Goal: Task Accomplishment & Management: Complete application form

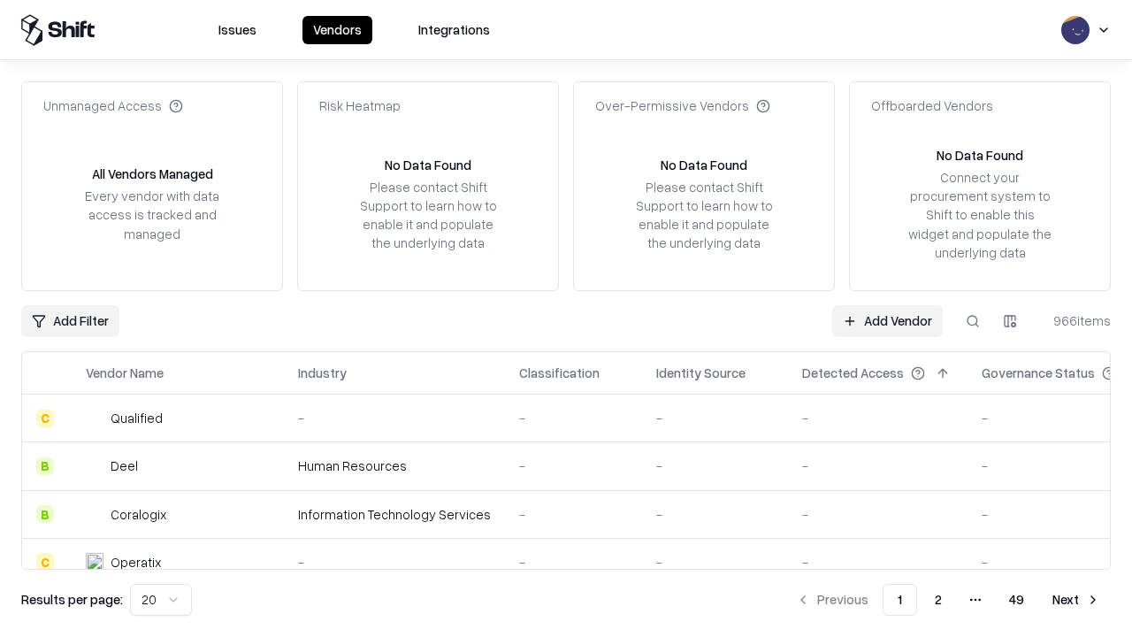
click at [887, 320] on link "Add Vendor" at bounding box center [887, 321] width 111 height 32
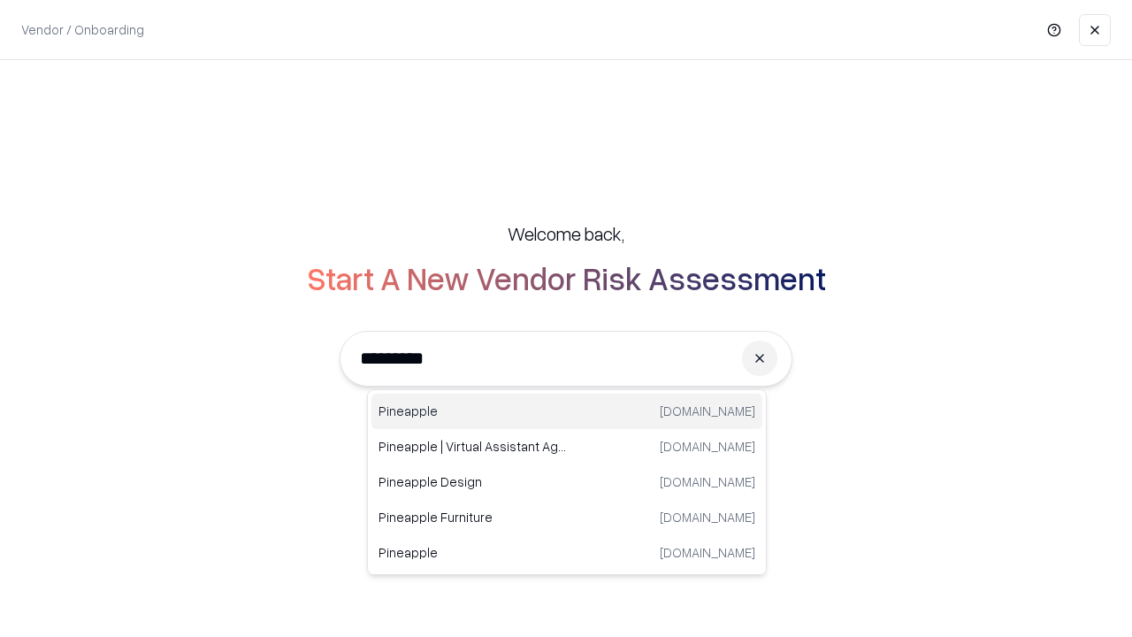
click at [567, 411] on div "Pineapple [DOMAIN_NAME]" at bounding box center [566, 411] width 391 height 35
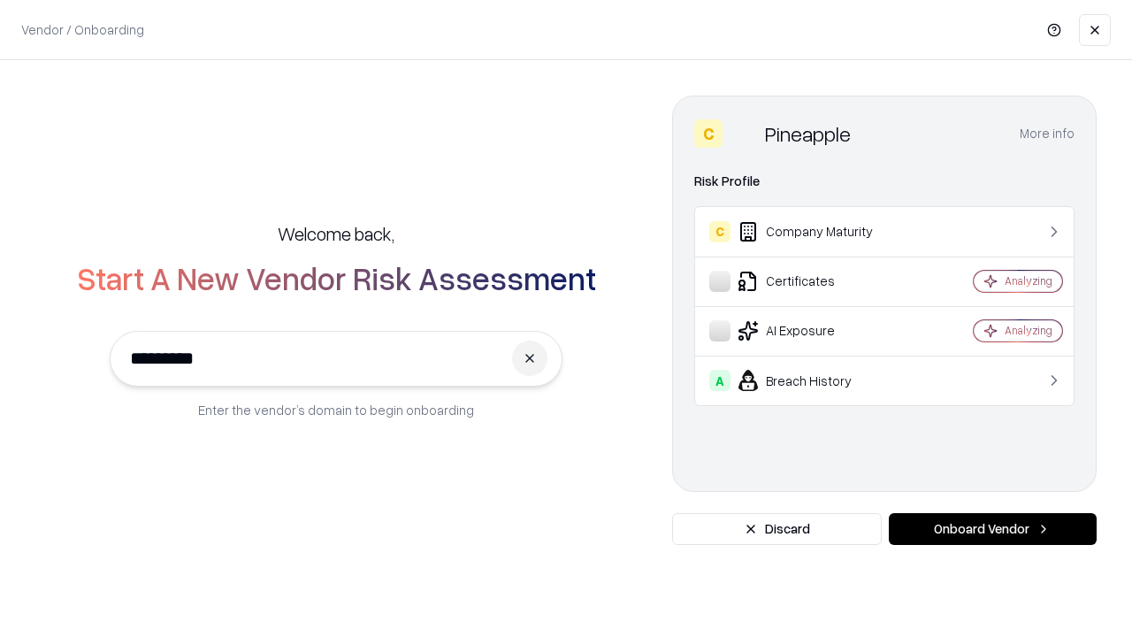
type input "*********"
click at [992, 529] on button "Onboard Vendor" at bounding box center [993, 529] width 208 height 32
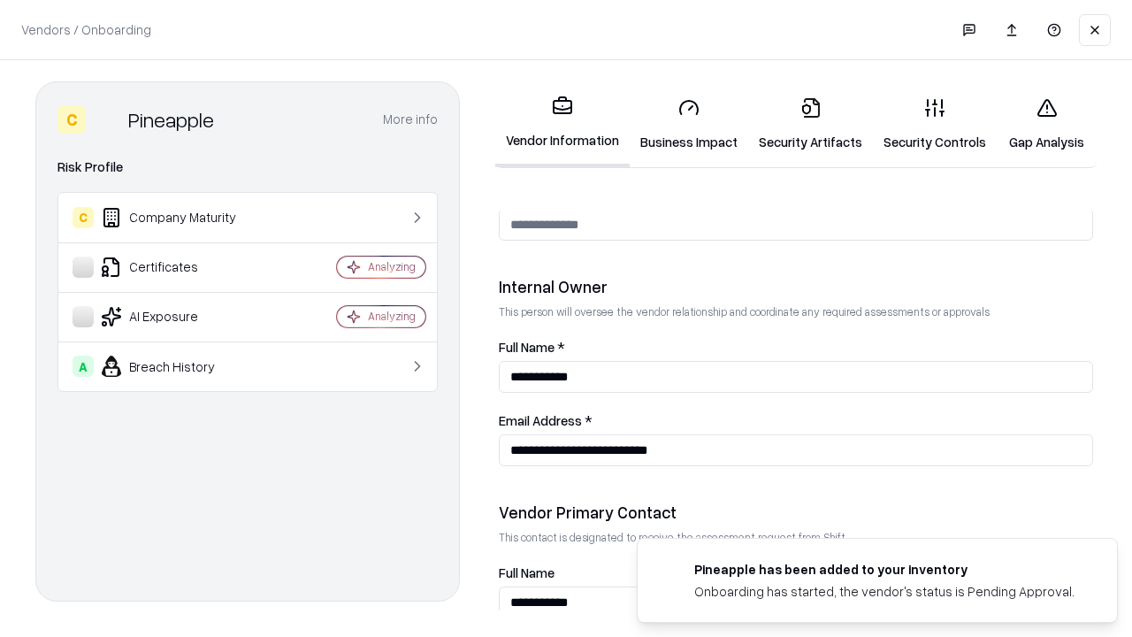
scroll to position [916, 0]
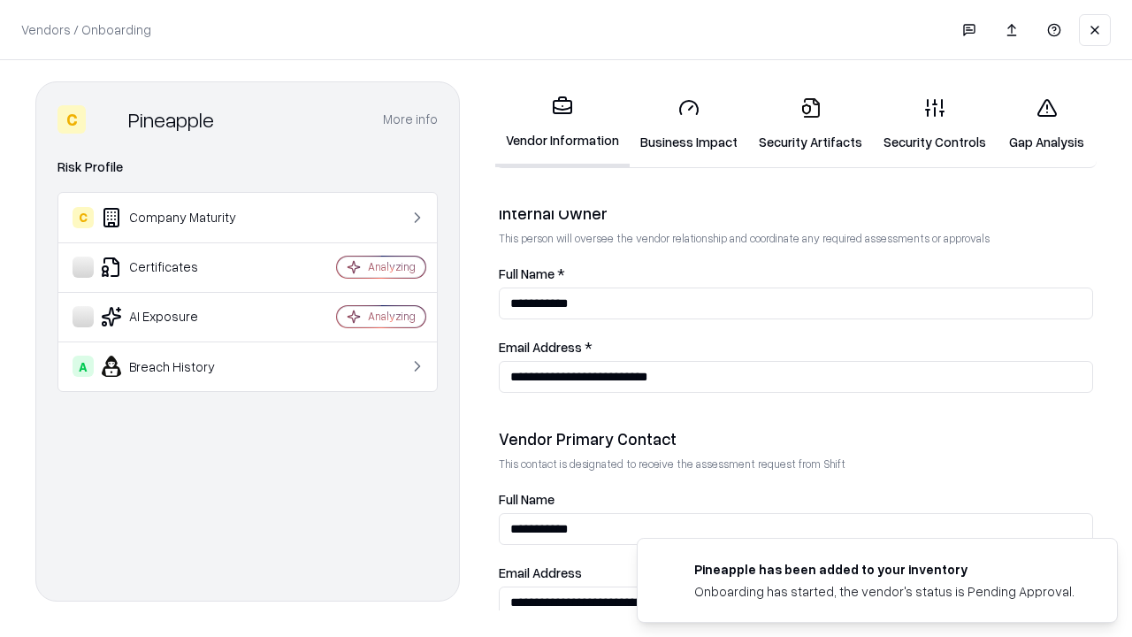
click at [689, 124] on link "Business Impact" at bounding box center [689, 124] width 118 height 82
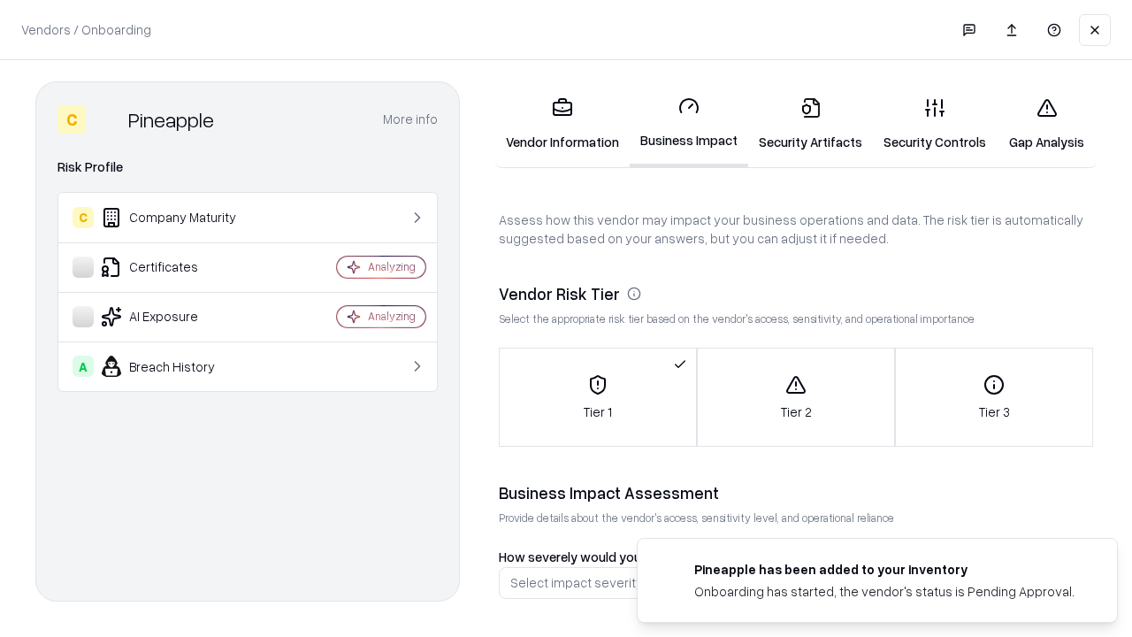
click at [1046, 124] on link "Gap Analysis" at bounding box center [1047, 124] width 100 height 82
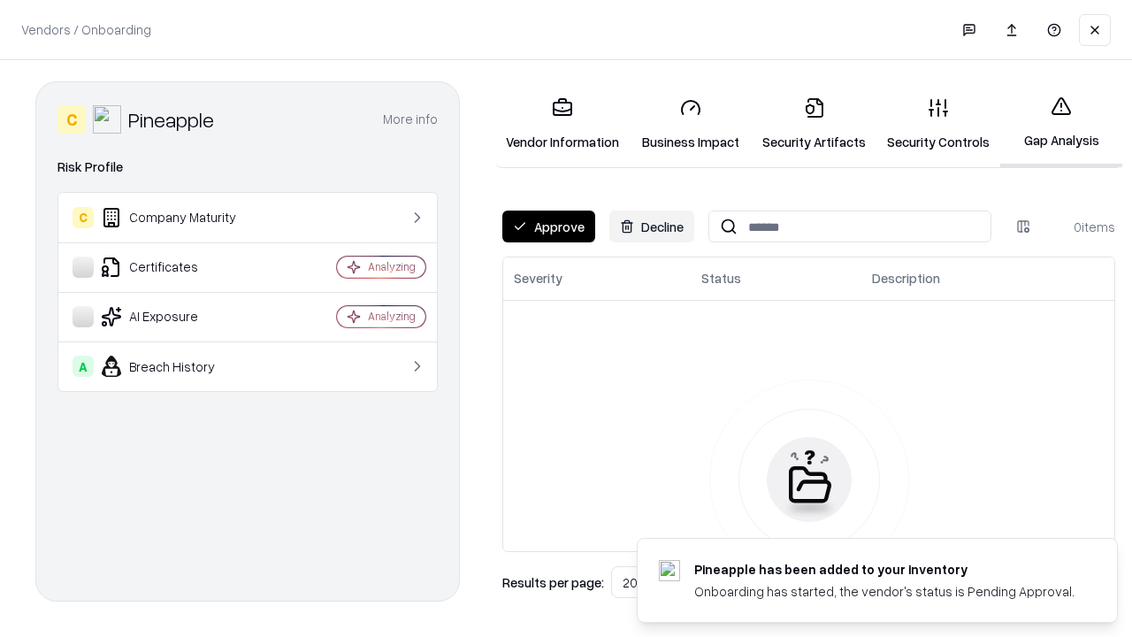
click at [548, 226] on button "Approve" at bounding box center [548, 226] width 93 height 32
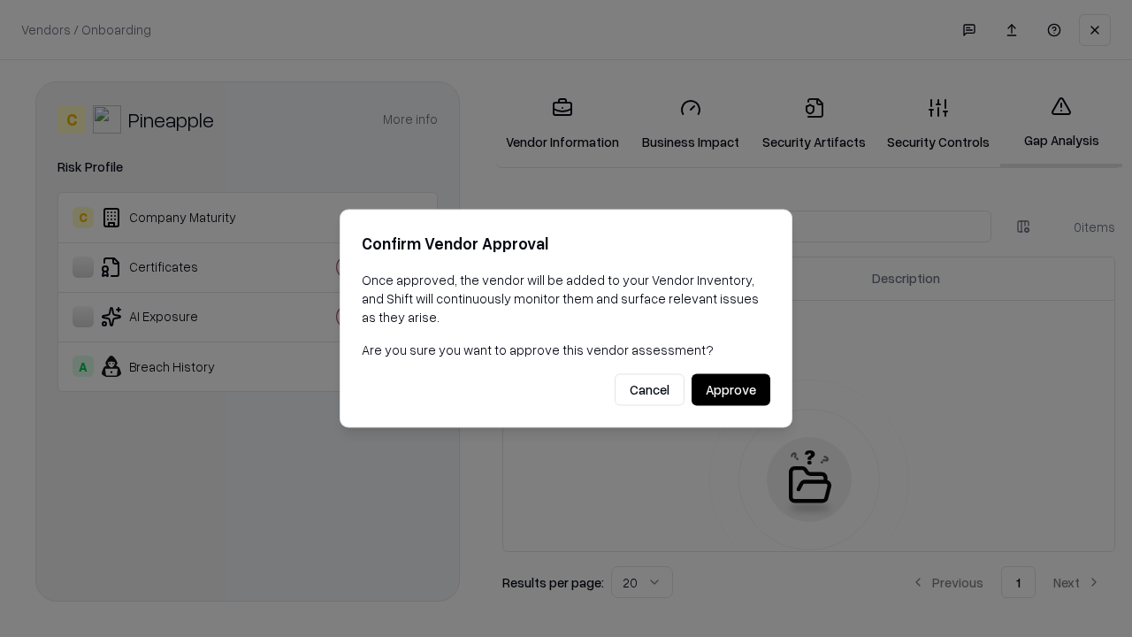
click at [730, 389] on button "Approve" at bounding box center [731, 390] width 79 height 32
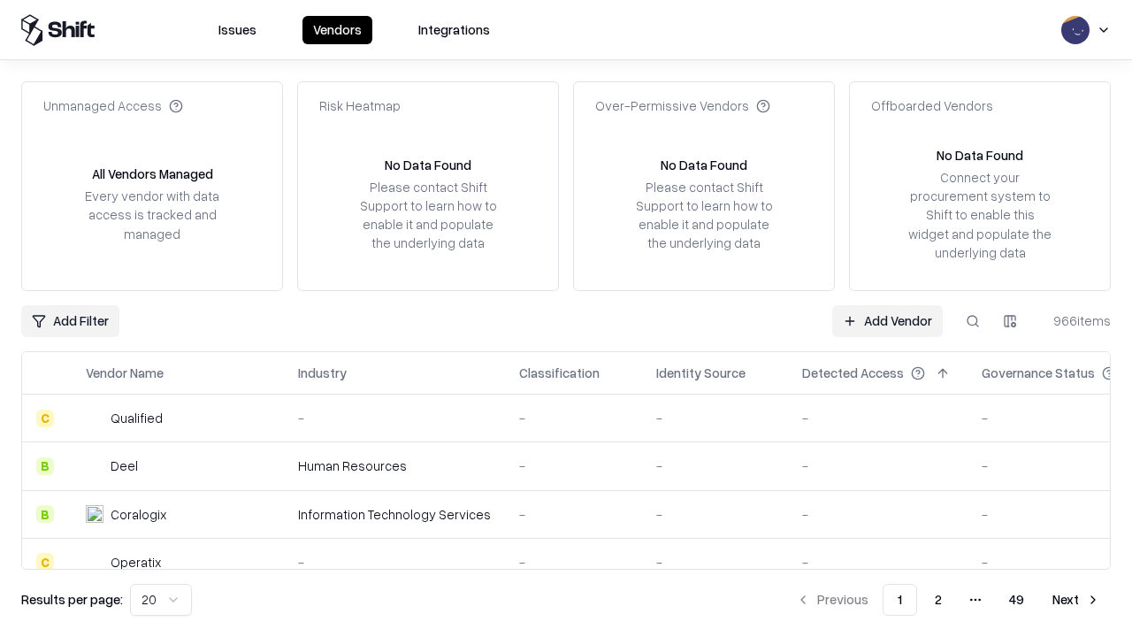
type input "*********"
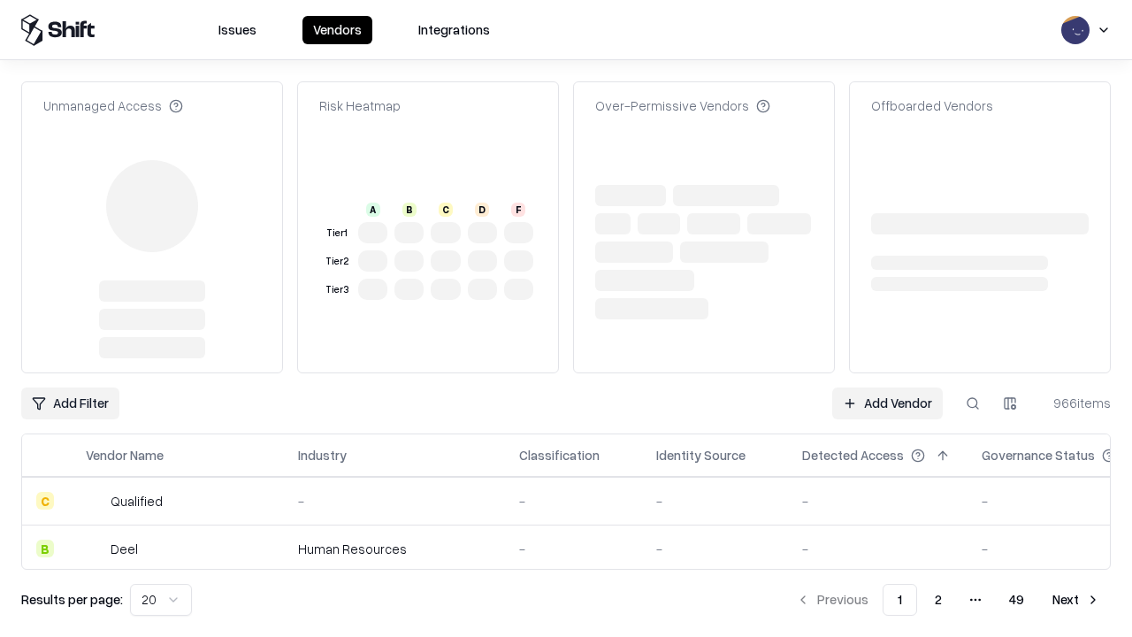
click at [887, 387] on link "Add Vendor" at bounding box center [887, 403] width 111 height 32
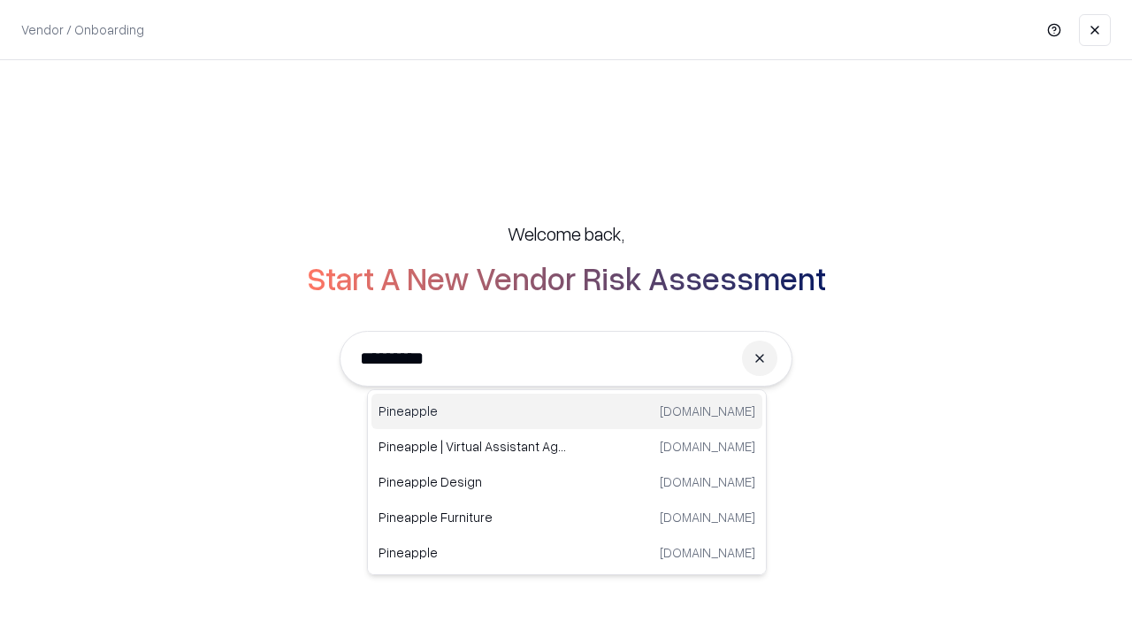
click at [567, 411] on div "Pineapple [DOMAIN_NAME]" at bounding box center [566, 411] width 391 height 35
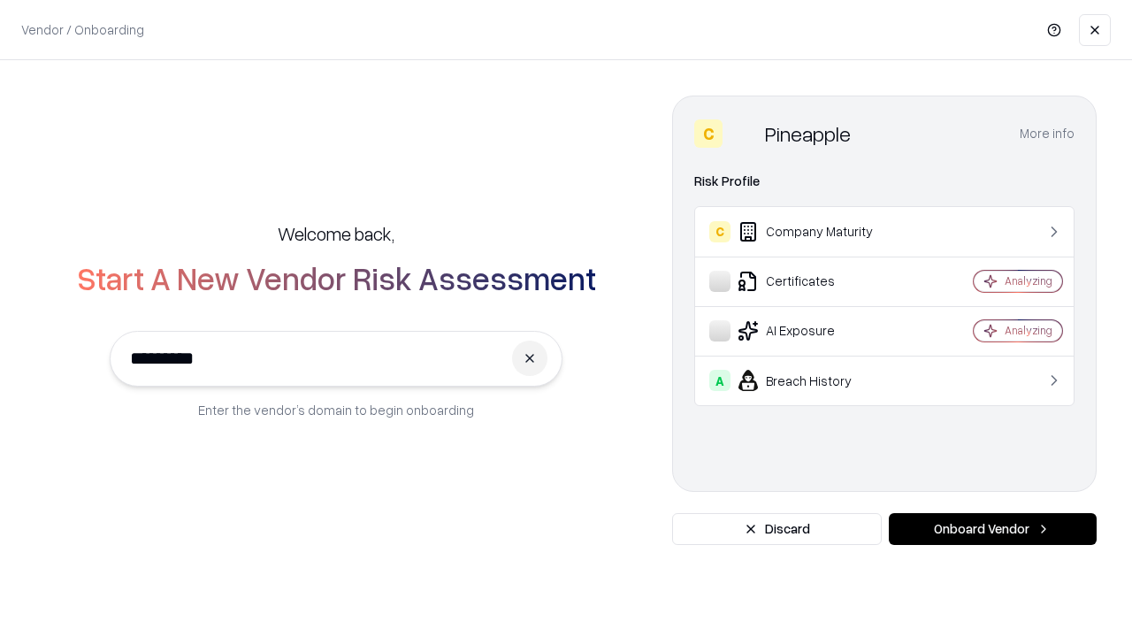
type input "*********"
click at [992, 529] on button "Onboard Vendor" at bounding box center [993, 529] width 208 height 32
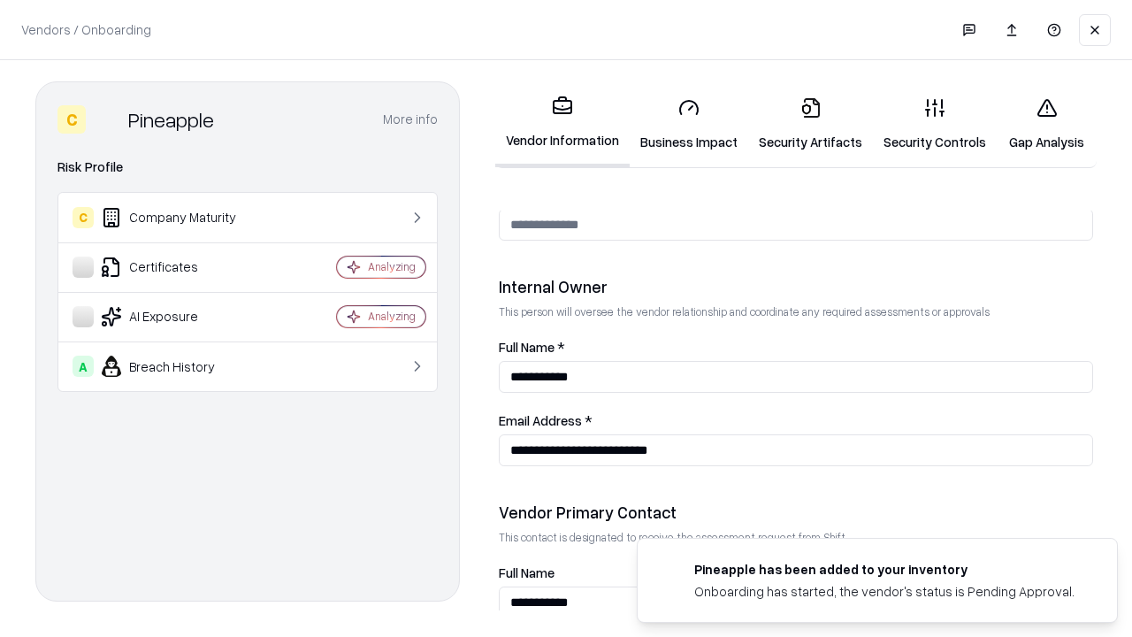
scroll to position [916, 0]
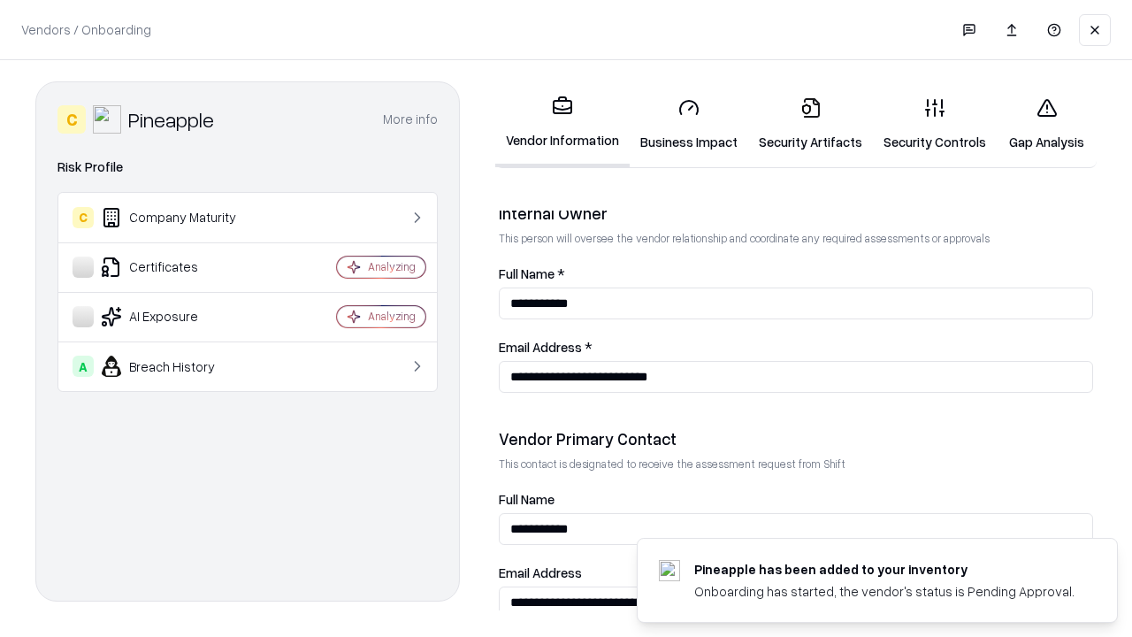
click at [1046, 124] on link "Gap Analysis" at bounding box center [1047, 124] width 100 height 82
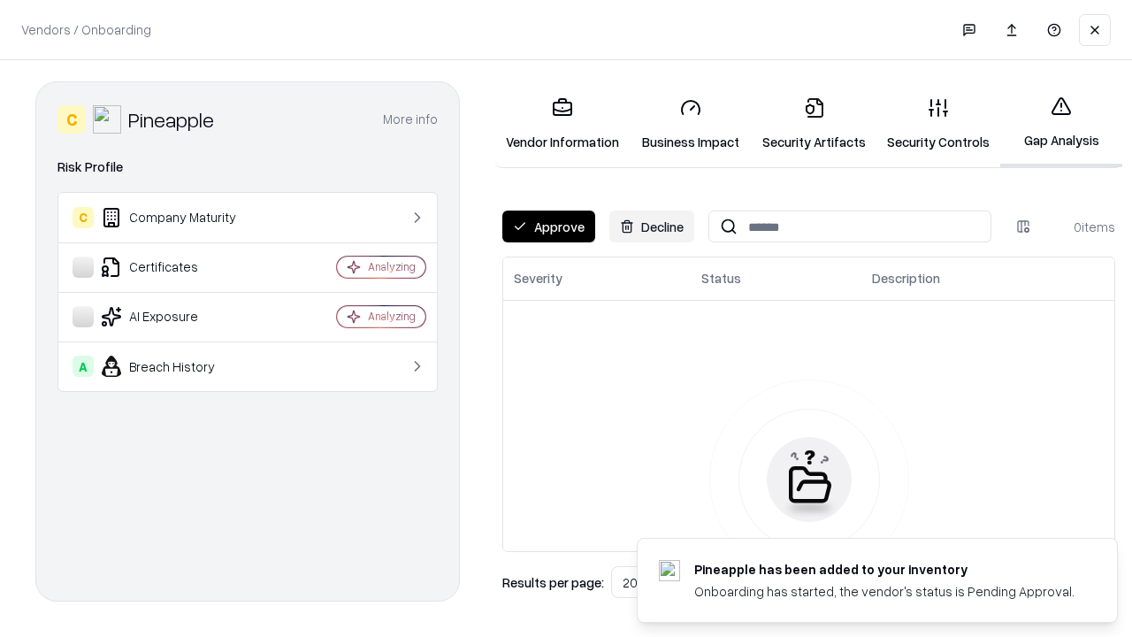
click at [548, 226] on button "Approve" at bounding box center [548, 226] width 93 height 32
